Goal: Task Accomplishment & Management: Complete application form

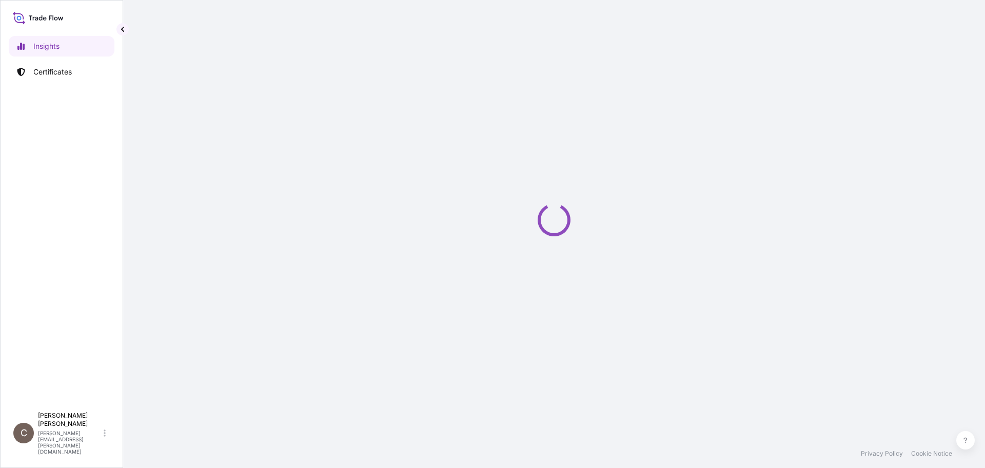
select select "2025"
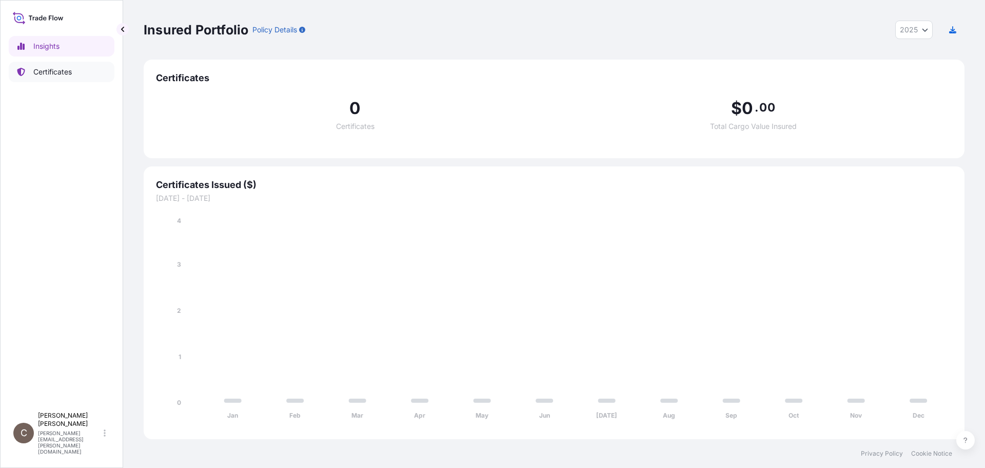
click at [66, 72] on p "Certificates" at bounding box center [52, 72] width 38 height 10
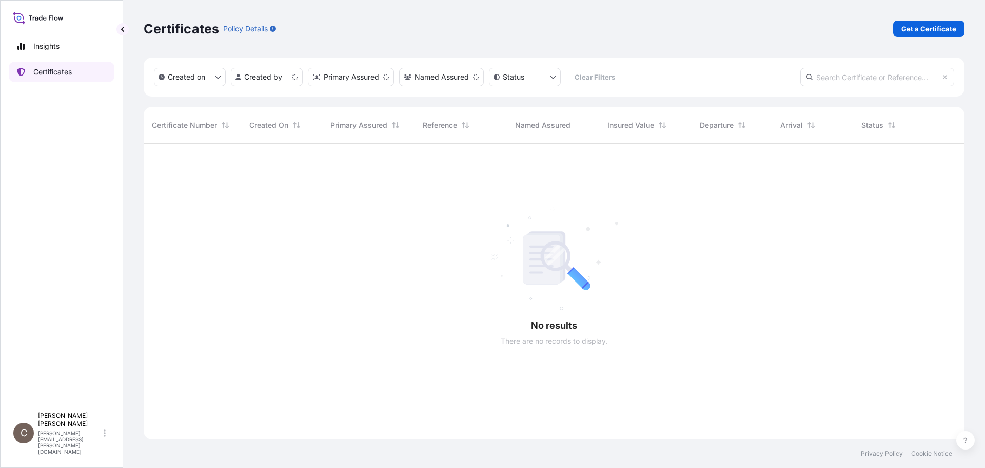
scroll to position [293, 814]
click at [939, 28] on p "Get a Certificate" at bounding box center [929, 29] width 55 height 10
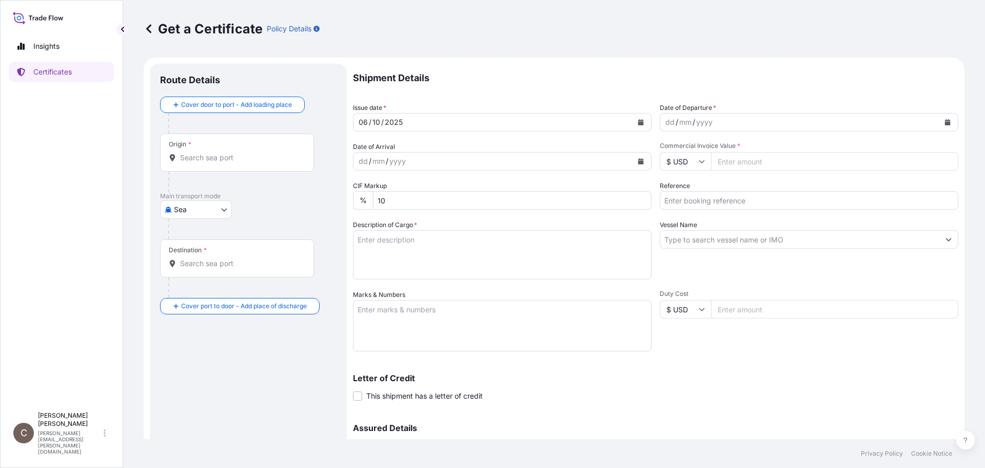
click at [212, 208] on body "Insights Certificates C [PERSON_NAME] [PERSON_NAME][EMAIL_ADDRESS][PERSON_NAME]…" at bounding box center [492, 234] width 985 height 468
click at [188, 231] on span "Air" at bounding box center [184, 236] width 9 height 10
select select "Air"
click at [189, 167] on div "Origin *" at bounding box center [237, 157] width 154 height 38
click at [189, 167] on input "Origin *" at bounding box center [240, 162] width 121 height 10
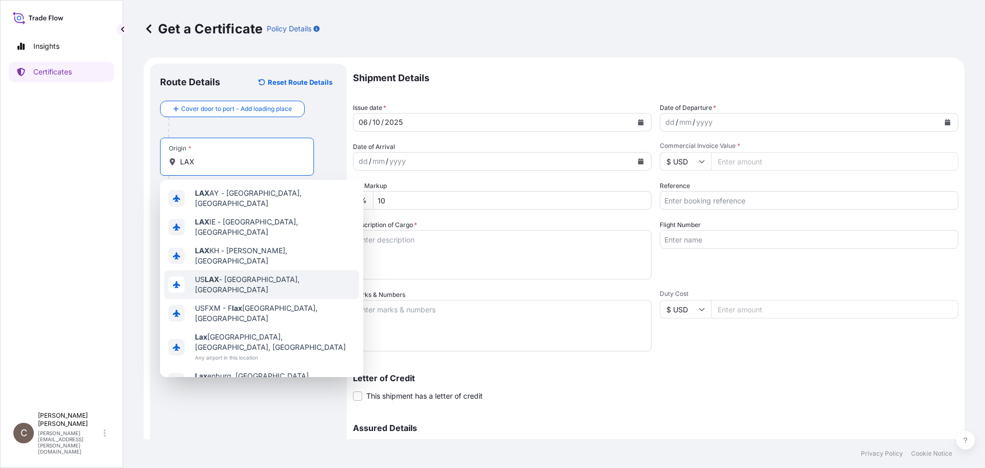
click at [234, 274] on span "US LAX - [GEOGRAPHIC_DATA], [GEOGRAPHIC_DATA]" at bounding box center [275, 284] width 160 height 21
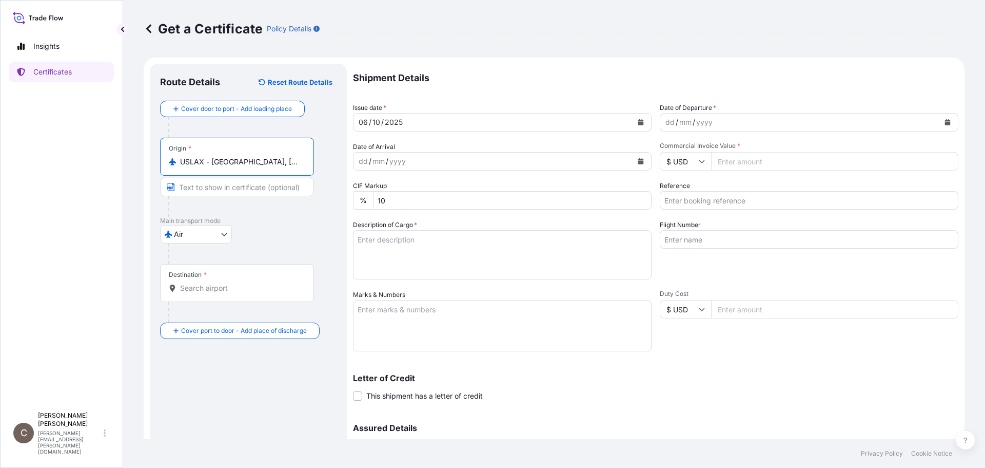
type input "USLAX - [GEOGRAPHIC_DATA], [GEOGRAPHIC_DATA]"
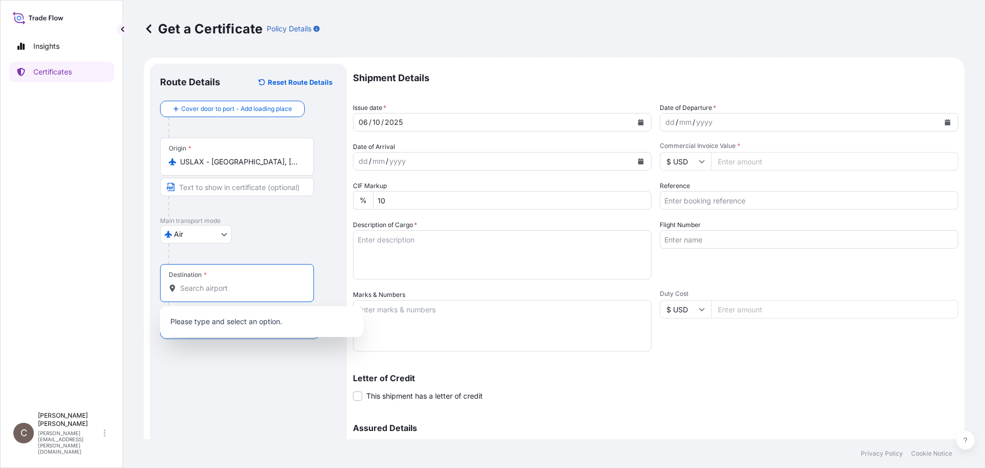
click at [199, 283] on input "Destination *" at bounding box center [240, 288] width 121 height 10
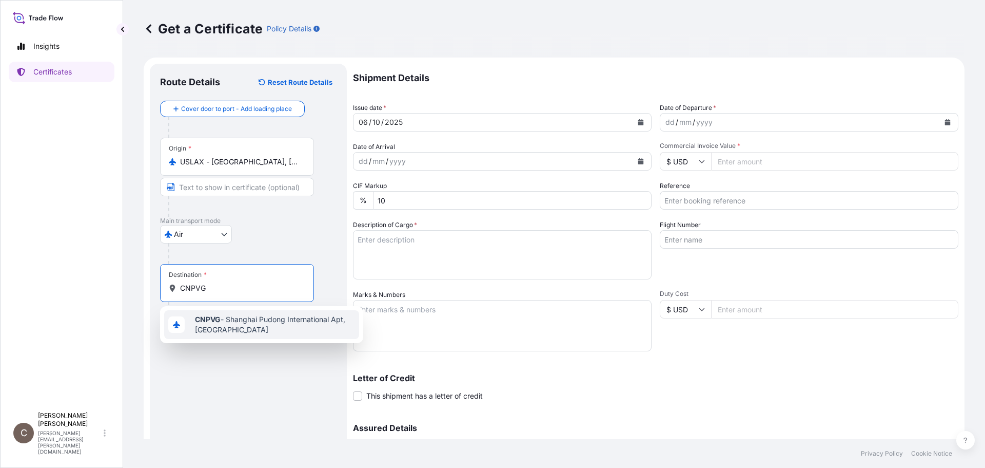
click at [229, 331] on span "CNPVG - Shanghai Pudong International Apt, [GEOGRAPHIC_DATA]" at bounding box center [275, 324] width 160 height 21
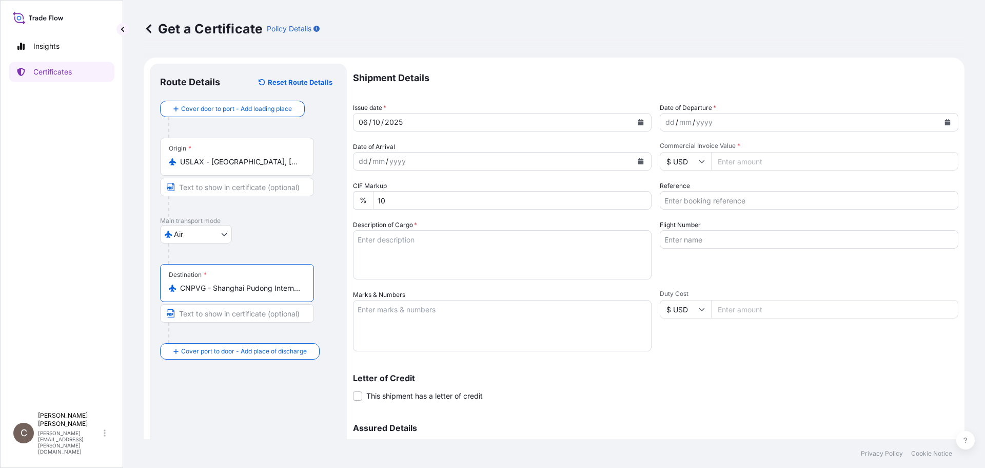
type input "CNPVG - Shanghai Pudong International Apt, [GEOGRAPHIC_DATA]"
click at [945, 123] on icon "Calendar" at bounding box center [948, 122] width 6 height 6
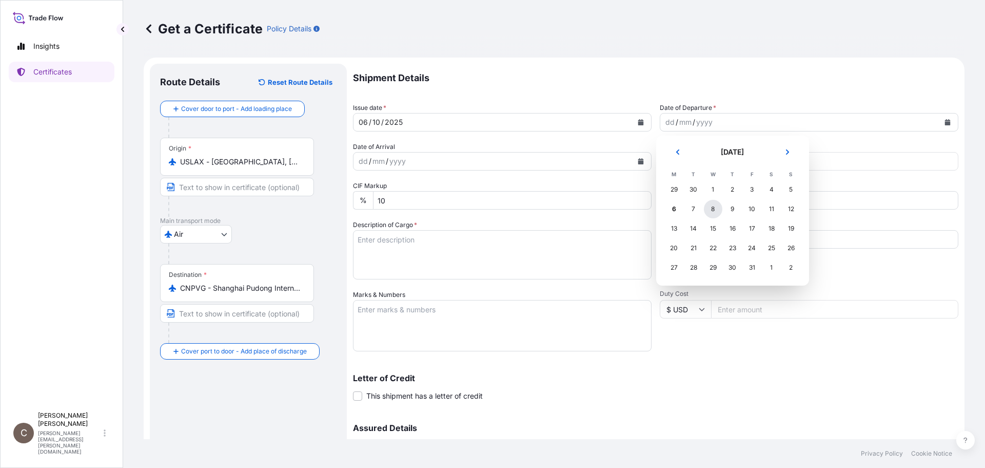
click at [712, 209] on div "8" at bounding box center [713, 209] width 18 height 18
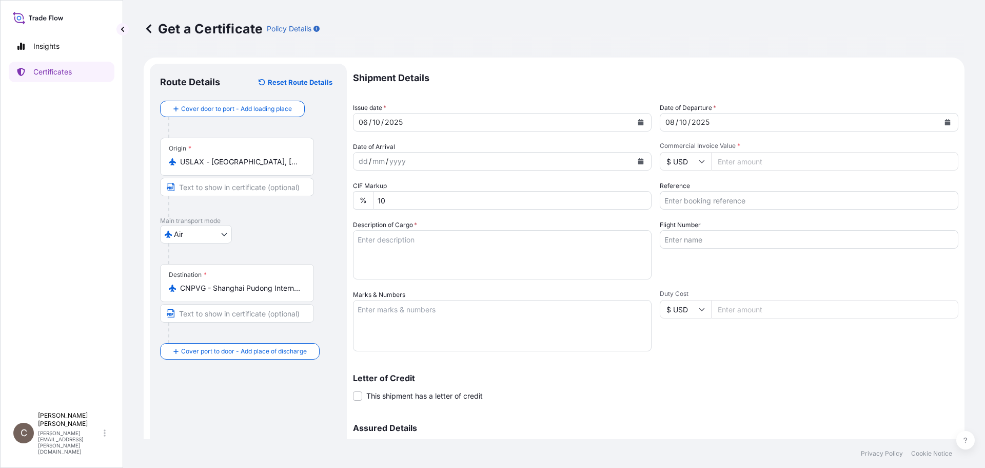
click at [750, 162] on input "Commercial Invoice Value *" at bounding box center [834, 161] width 247 height 18
click at [720, 158] on input "Commercial Invoice Value *" at bounding box center [834, 161] width 247 height 18
type input "43287"
type input "CVG0116365"
click at [416, 247] on textarea "Description of Cargo *" at bounding box center [502, 254] width 299 height 49
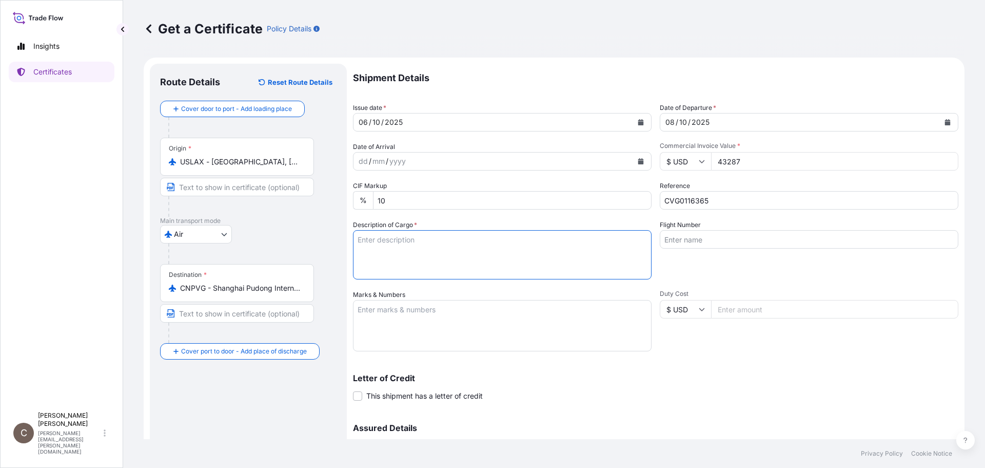
paste textarea "KELCOGEL HMBP"
type textarea "KELCOGEL HMBP"
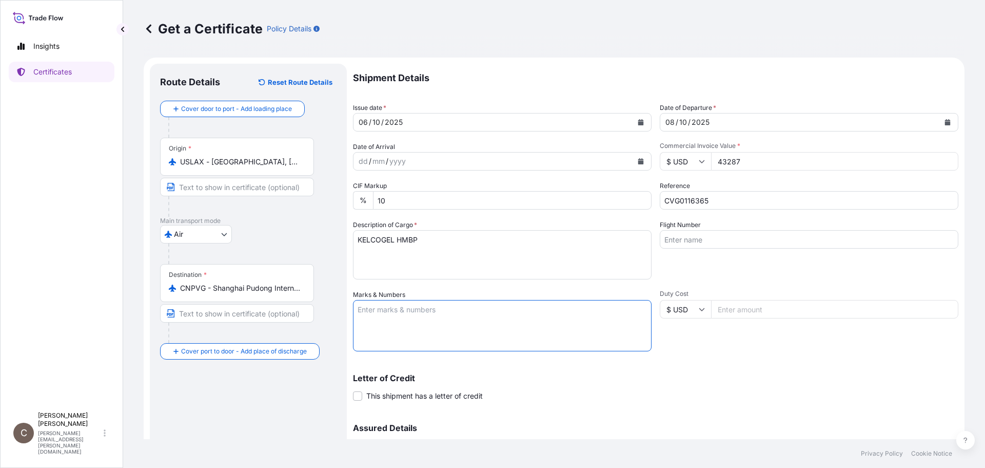
click at [439, 324] on textarea "Marks & Numbers" at bounding box center [502, 325] width 299 height 51
click at [436, 318] on textarea "Marks & Numbers" at bounding box center [502, 325] width 299 height 51
paste textarea "Azelis Shanghai [DOMAIN_NAME]. P/O No.: PO238010858 [GEOGRAPHIC_DATA] [GEOGRAPH…"
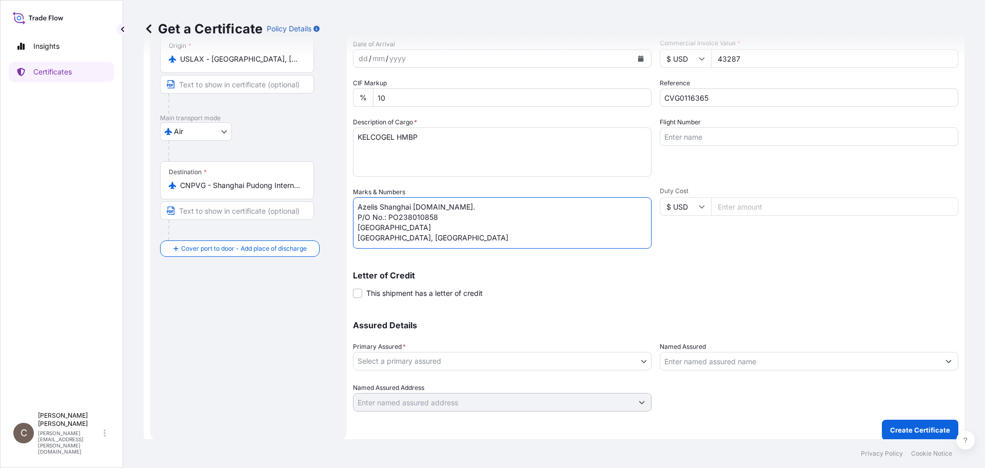
scroll to position [110, 0]
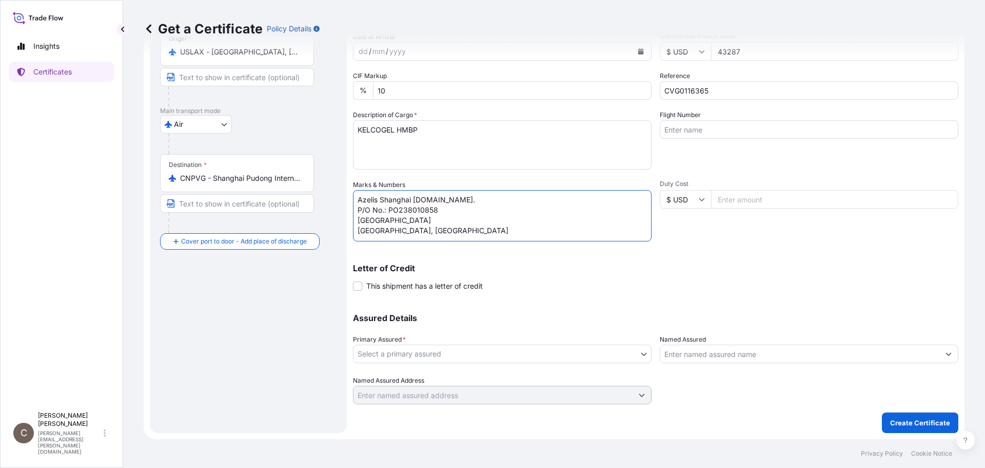
type textarea "Azelis Shanghai [DOMAIN_NAME]. P/O No.: PO238010858 [GEOGRAPHIC_DATA] [GEOGRAPH…"
click at [460, 361] on body "Insights Certificates C [PERSON_NAME] [PERSON_NAME][EMAIL_ADDRESS][PERSON_NAME]…" at bounding box center [492, 234] width 985 height 468
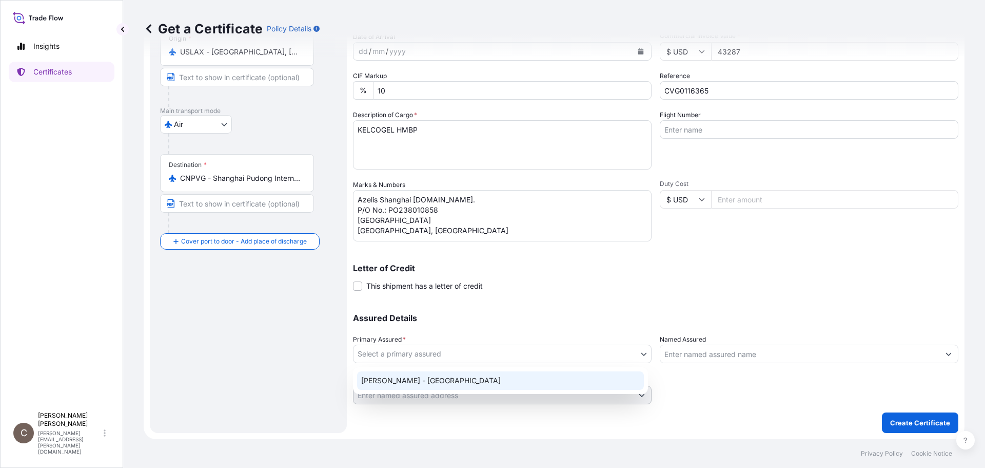
click at [437, 379] on div "[PERSON_NAME] - [GEOGRAPHIC_DATA]" at bounding box center [500, 380] width 287 height 18
select select "31650"
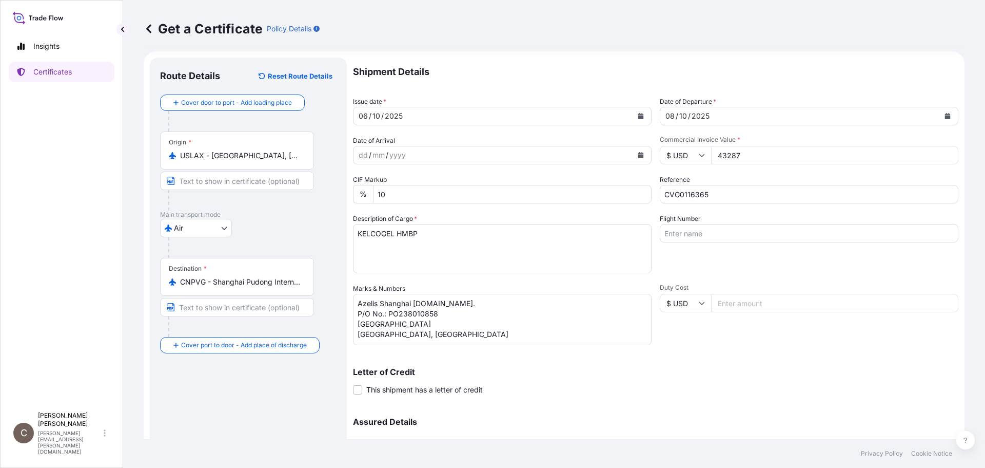
scroll to position [0, 0]
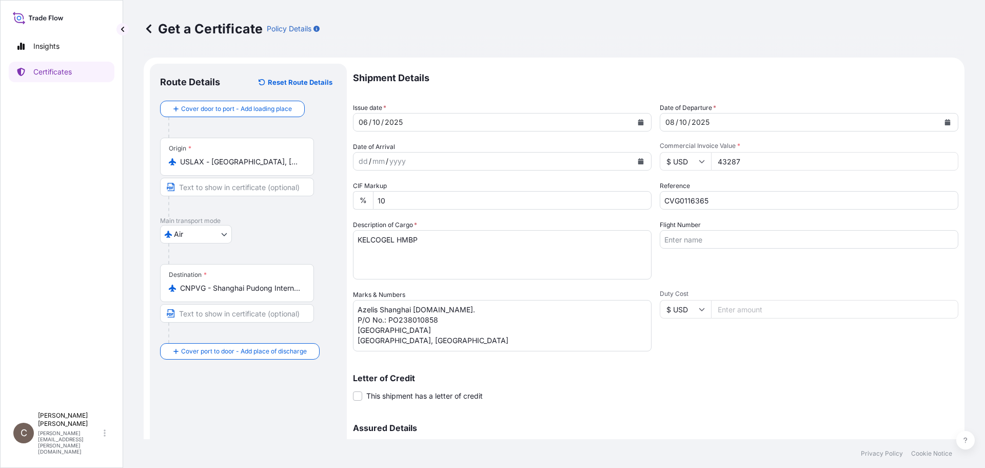
click at [639, 160] on icon "Calendar" at bounding box center [642, 161] width 6 height 6
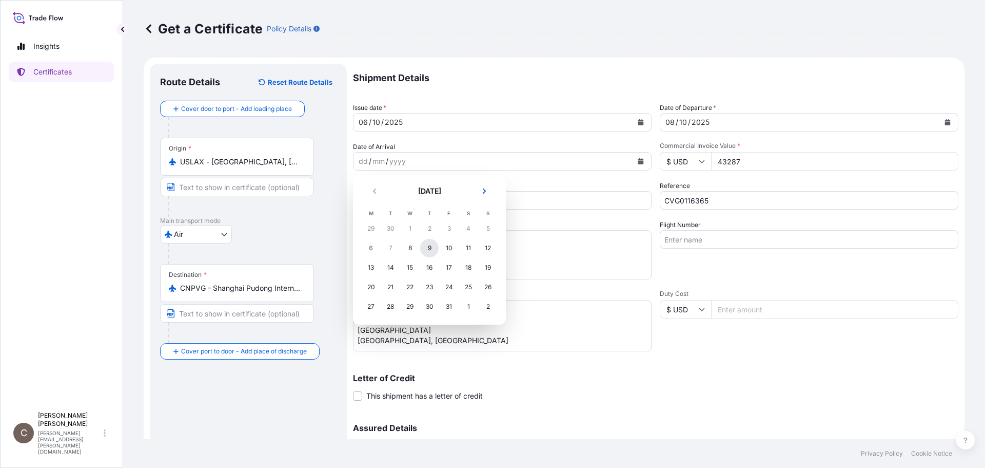
click at [431, 245] on div "9" at bounding box center [429, 248] width 18 height 18
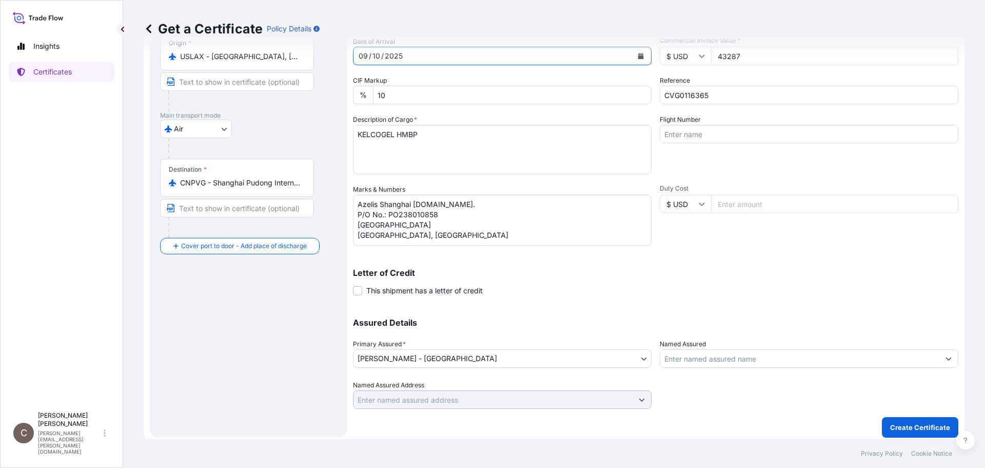
scroll to position [110, 0]
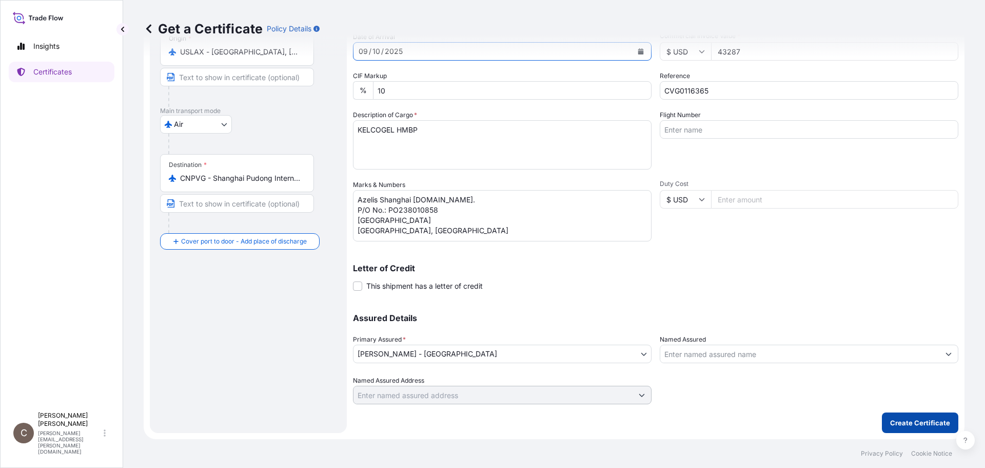
click at [907, 419] on p "Create Certificate" at bounding box center [921, 422] width 60 height 10
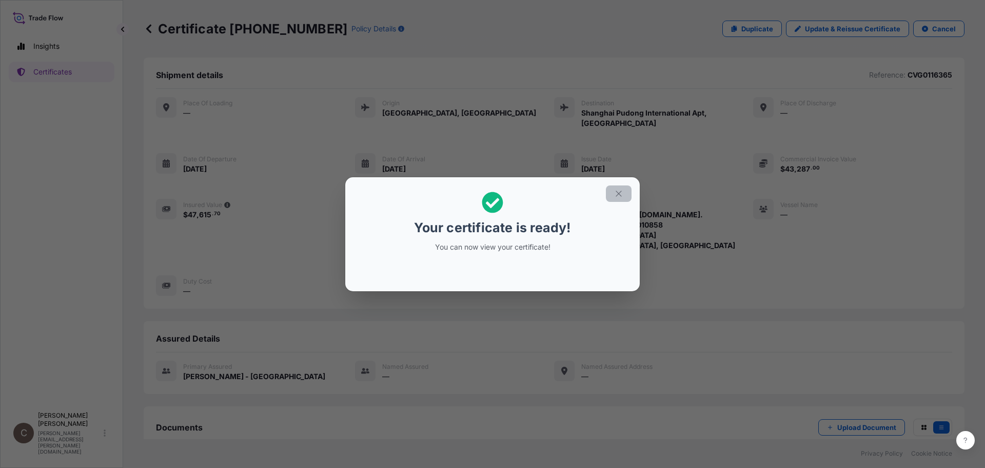
click at [624, 189] on button "button" at bounding box center [619, 193] width 26 height 16
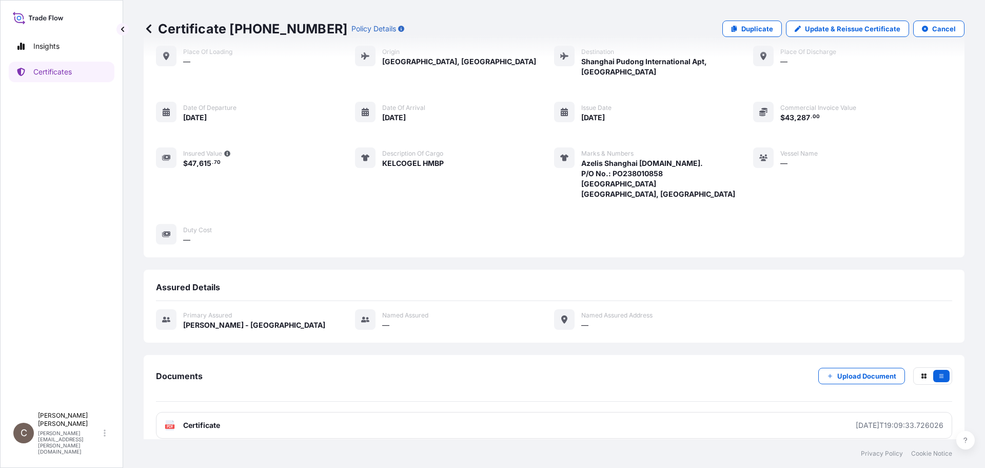
scroll to position [53, 0]
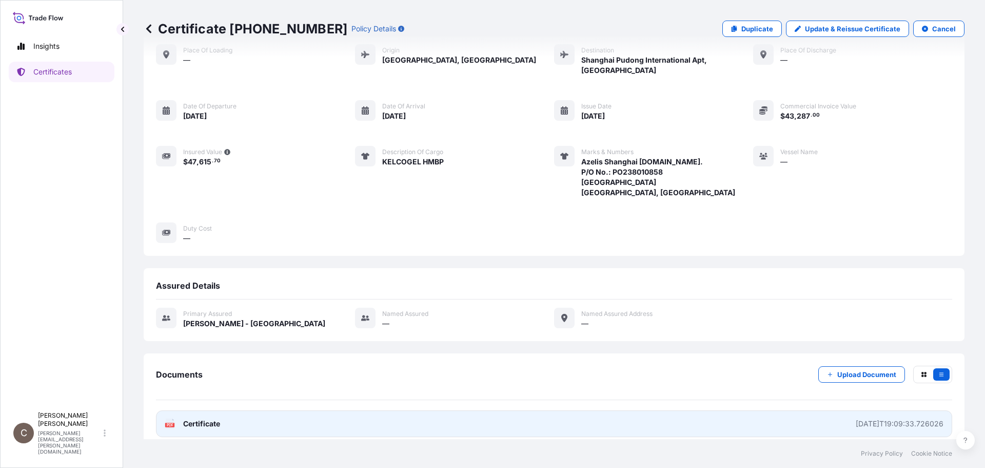
click at [856, 418] on div "[DATE]T19:09:33.726026" at bounding box center [900, 423] width 88 height 10
